Goal: Obtain resource: Download file/media

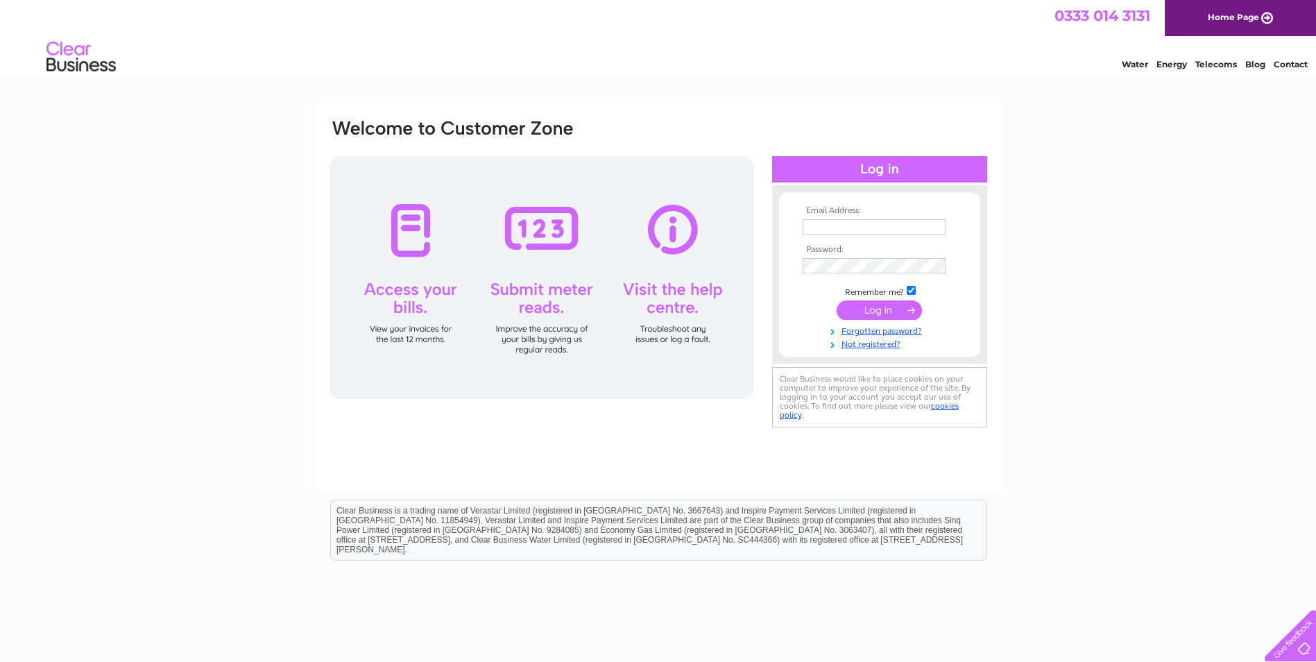
type input "peterjskimming@outlook.com"
drag, startPoint x: 0, startPoint y: 0, endPoint x: 876, endPoint y: 310, distance: 929.6
click at [876, 310] on input "submit" at bounding box center [879, 309] width 85 height 19
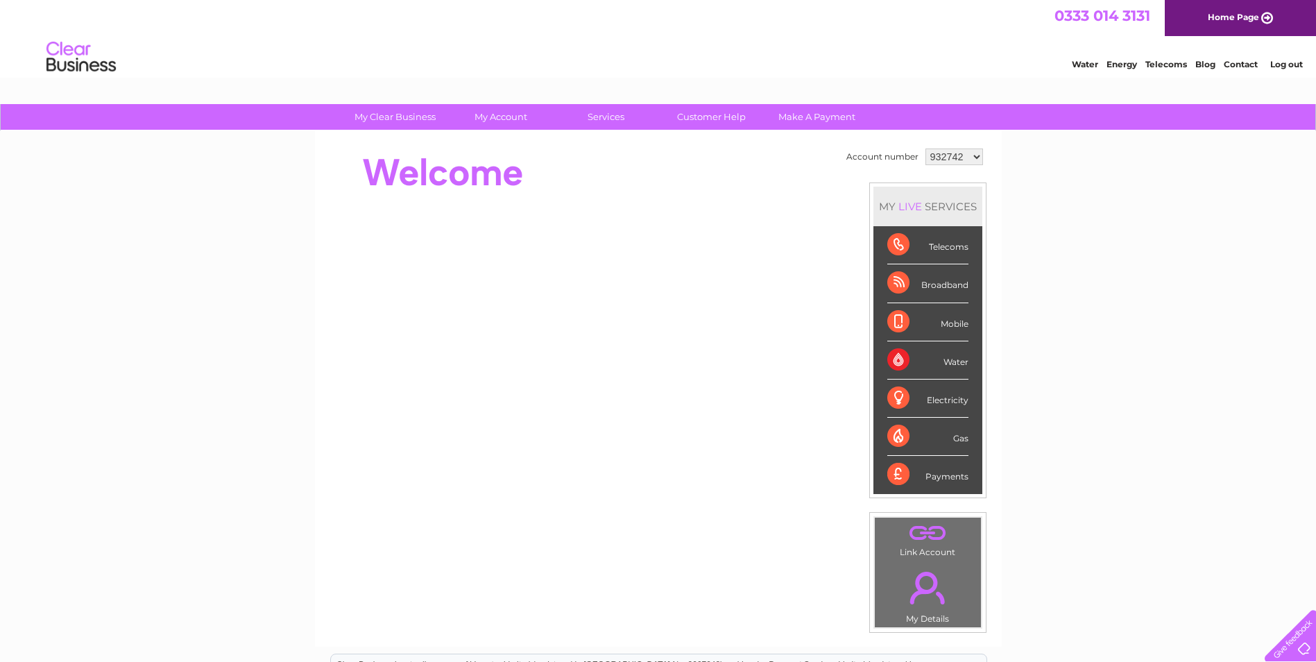
click at [978, 155] on select "932742 1053170" at bounding box center [955, 156] width 58 height 17
select select "1053170"
click at [926, 148] on select "932742 1053170" at bounding box center [955, 156] width 58 height 17
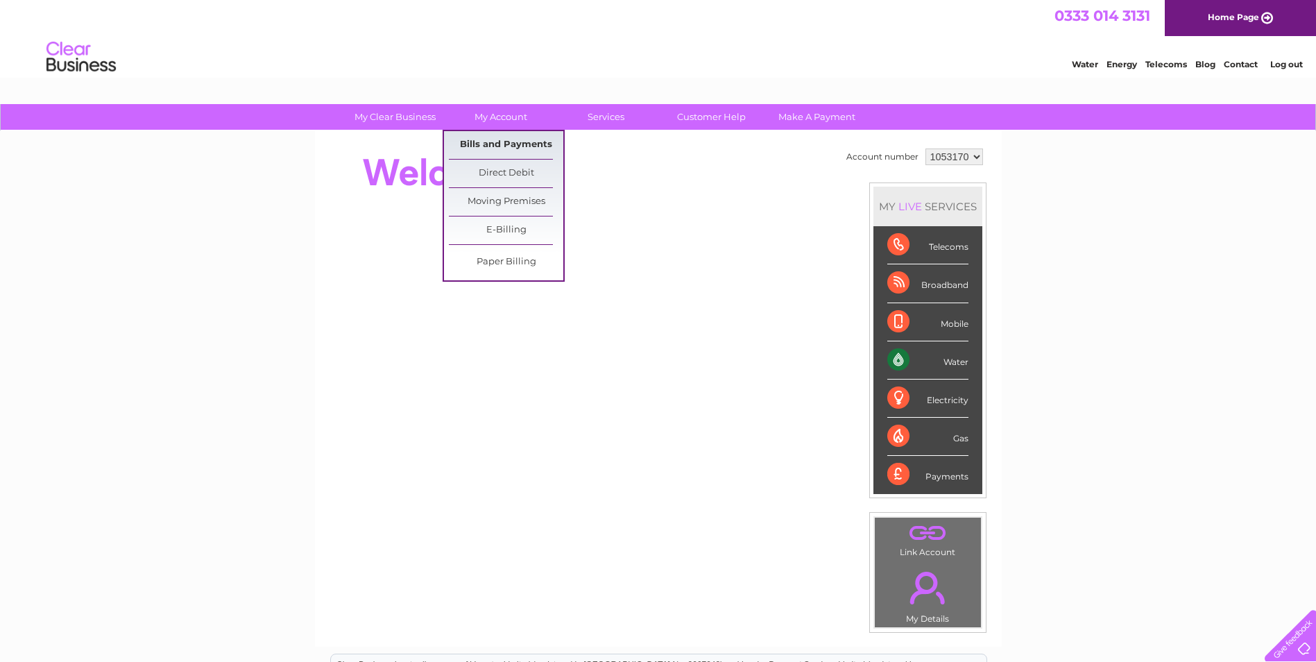
click at [492, 144] on link "Bills and Payments" at bounding box center [506, 145] width 114 height 28
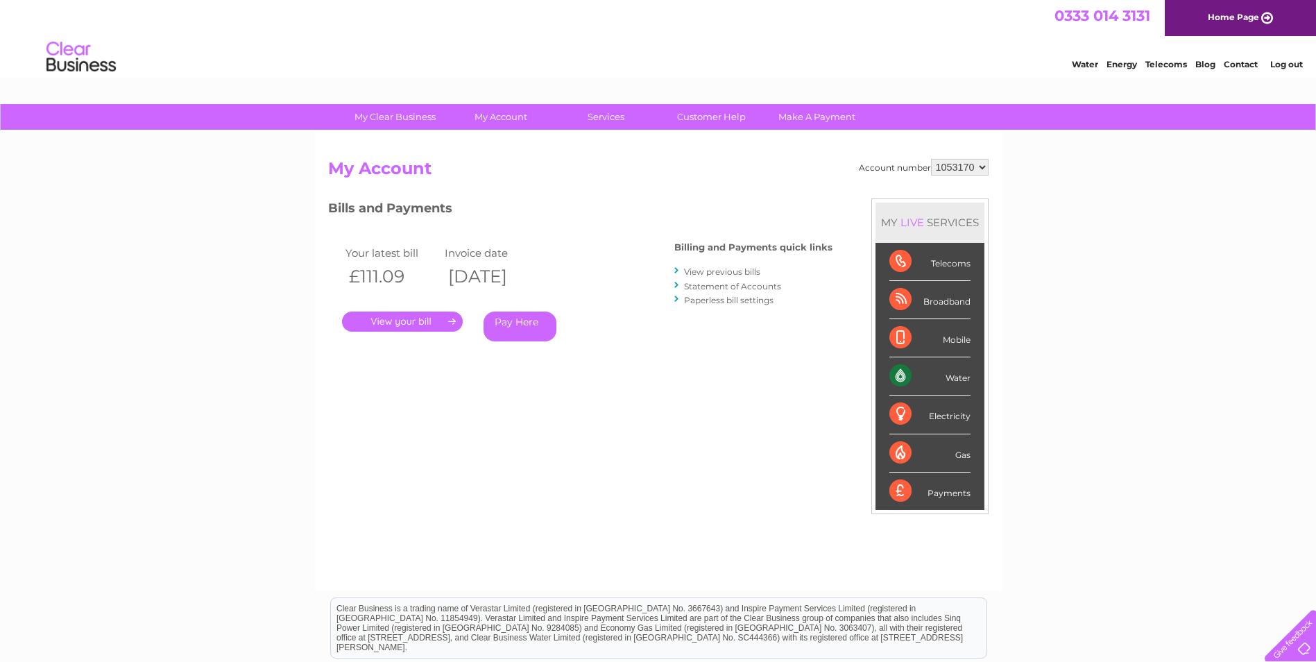
click at [393, 321] on link "." at bounding box center [402, 322] width 121 height 20
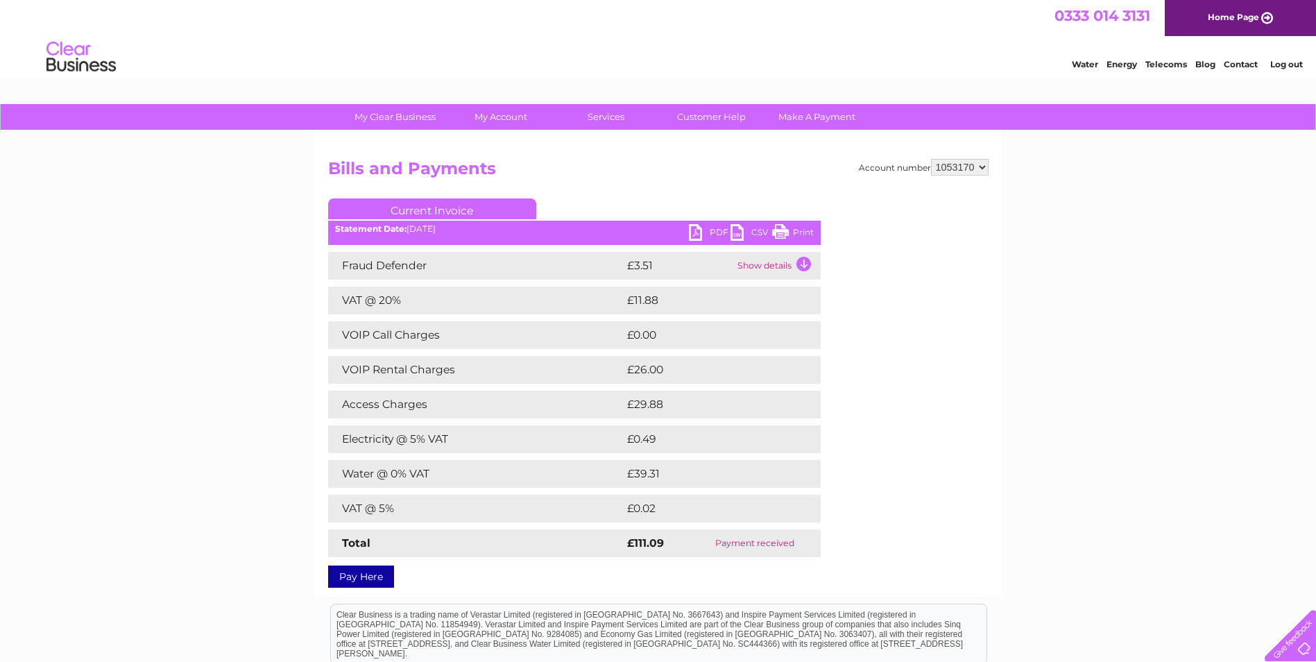
click at [696, 232] on link "PDF" at bounding box center [710, 234] width 42 height 20
click at [1286, 65] on link "Log out" at bounding box center [1286, 64] width 33 height 10
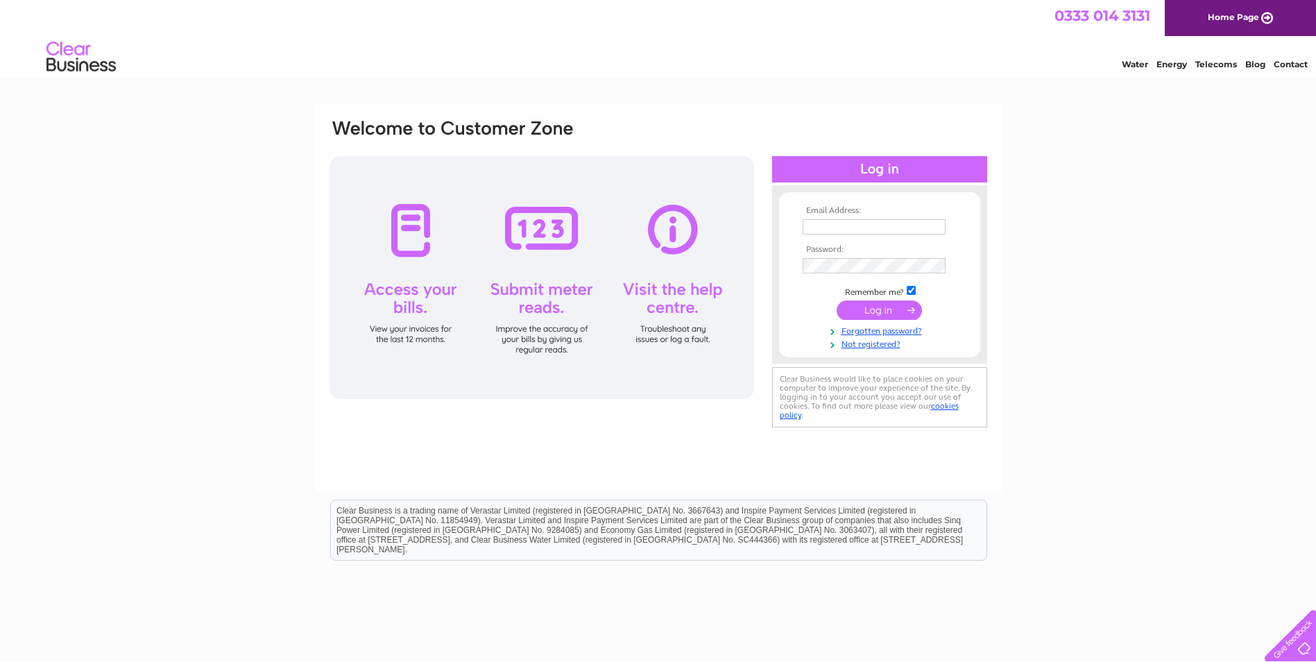
type input "peterjskimming@outlook.com"
click at [872, 309] on input "submit" at bounding box center [879, 309] width 85 height 19
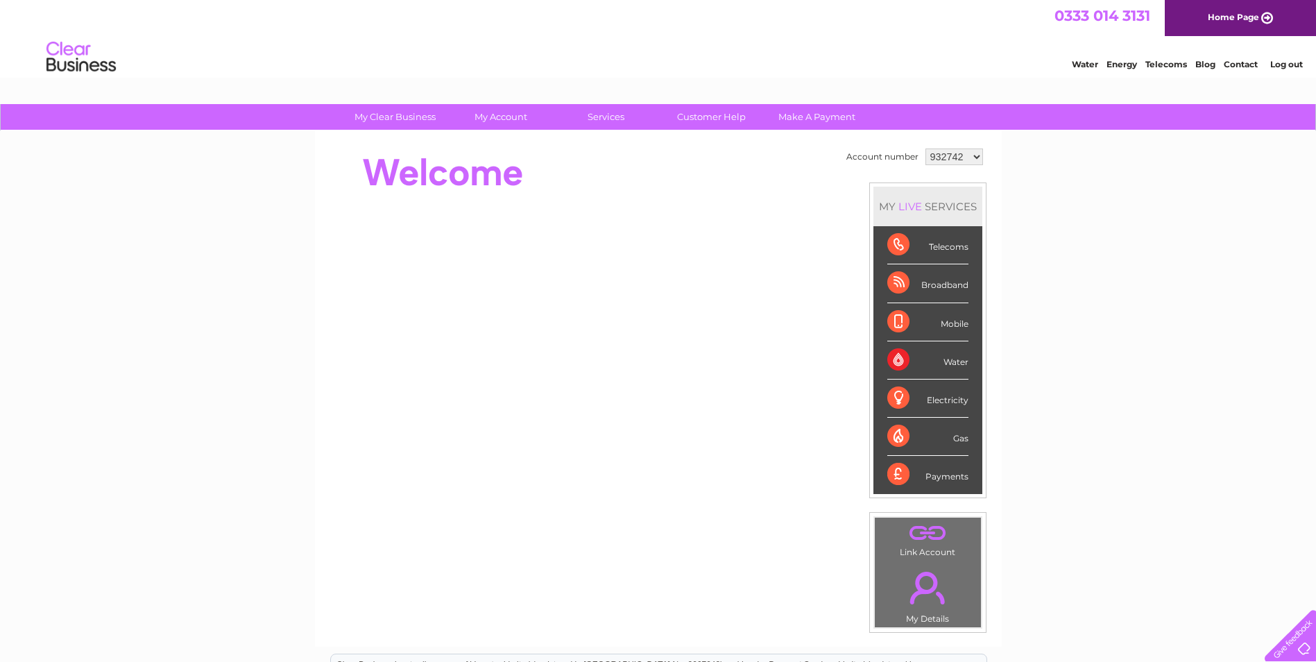
click at [976, 154] on select "932742 1053170" at bounding box center [955, 156] width 58 height 17
select select "1053170"
click at [926, 148] on select "932742 1053170" at bounding box center [955, 156] width 58 height 17
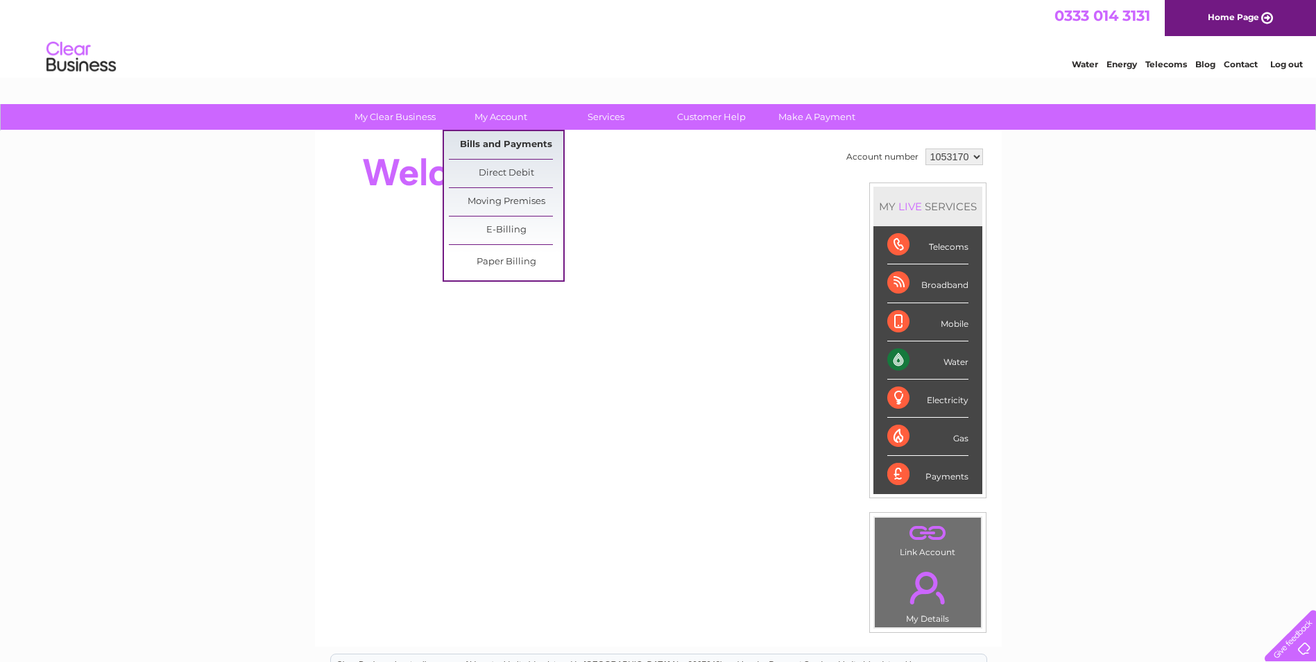
click at [495, 144] on link "Bills and Payments" at bounding box center [506, 145] width 114 height 28
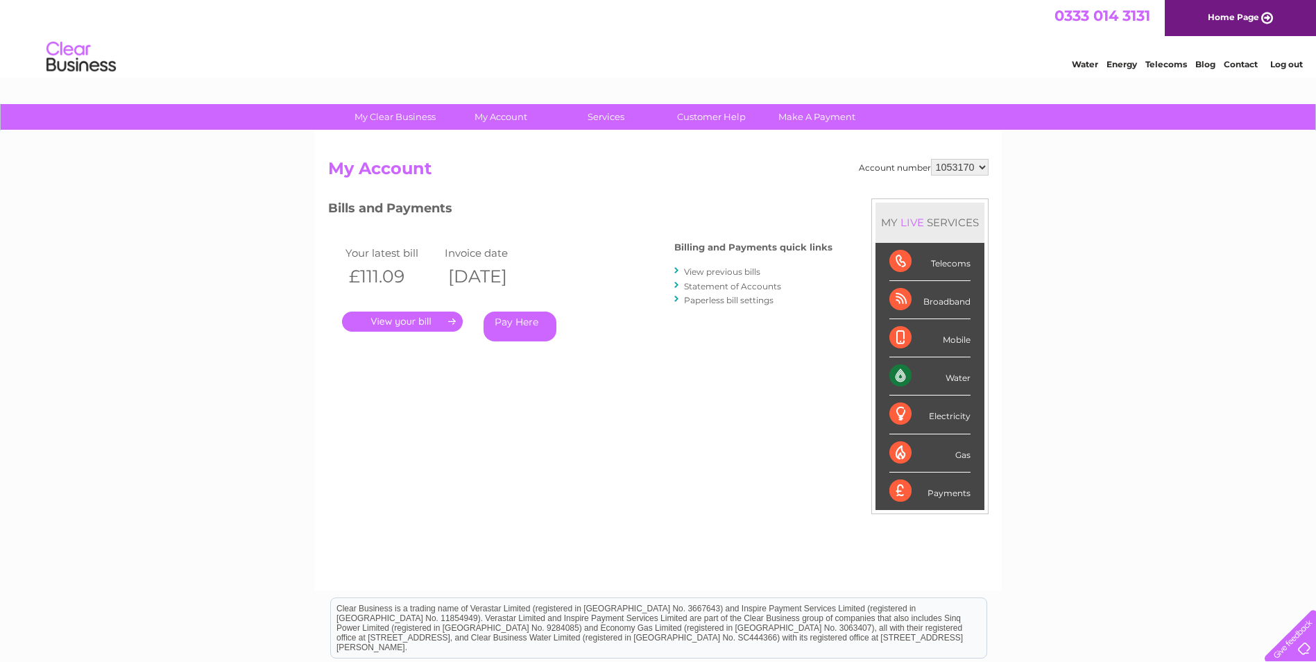
click at [398, 321] on link "." at bounding box center [402, 322] width 121 height 20
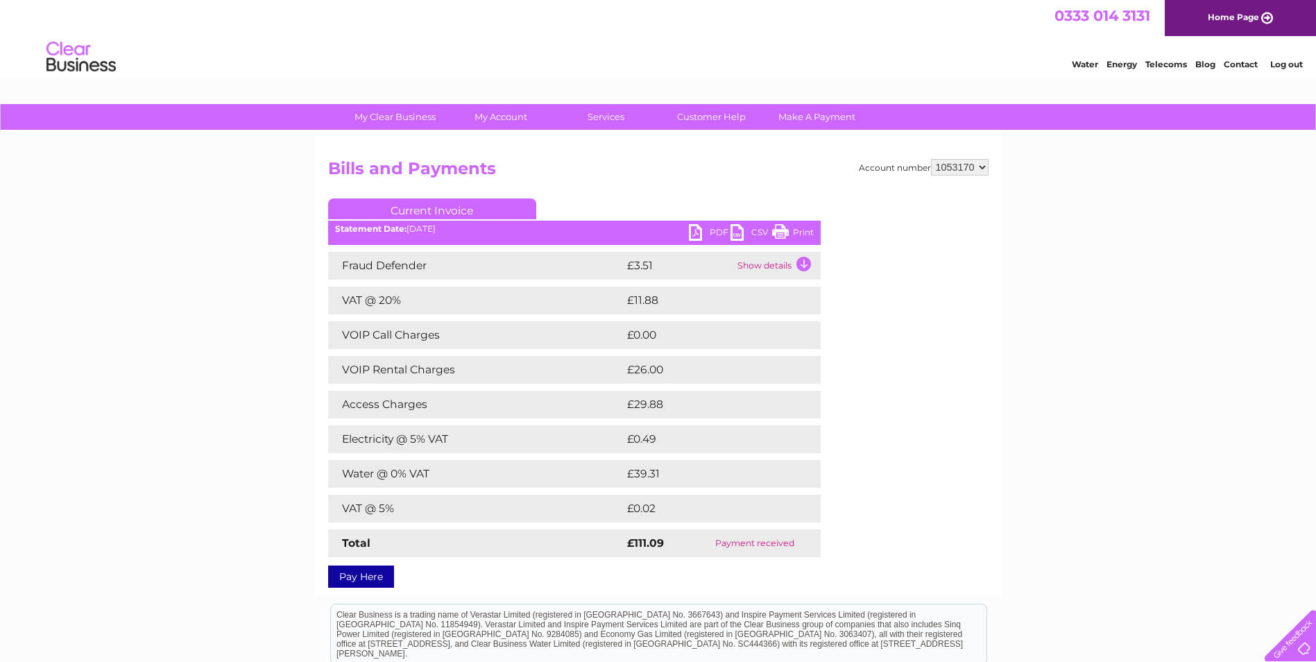
click at [699, 232] on link "PDF" at bounding box center [710, 234] width 42 height 20
click at [1293, 62] on link "Log out" at bounding box center [1286, 64] width 33 height 10
